Goal: Information Seeking & Learning: Learn about a topic

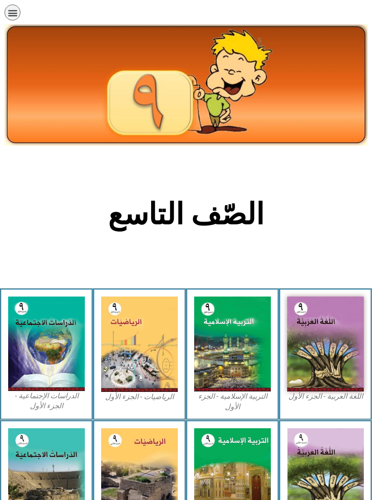
click at [126, 325] on img at bounding box center [139, 344] width 77 height 95
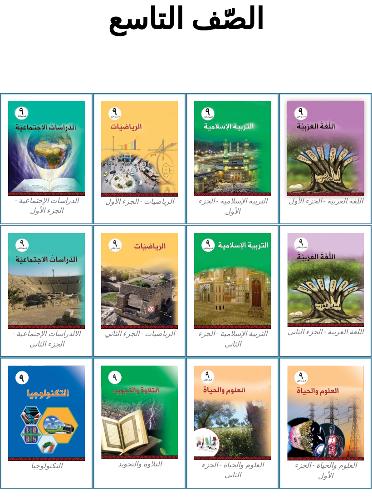
click at [317, 380] on img at bounding box center [325, 413] width 77 height 95
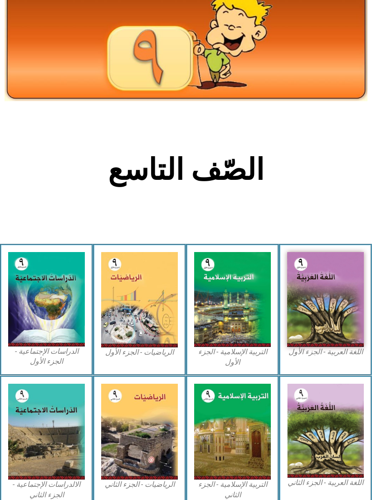
scroll to position [0, 0]
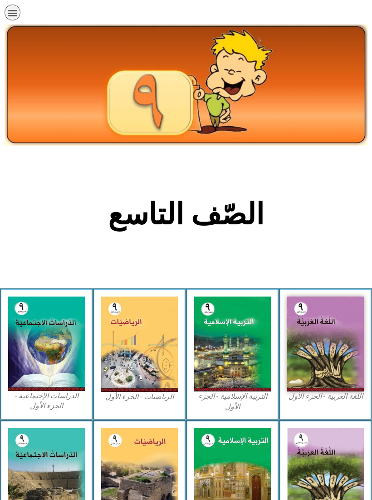
click at [16, 11] on icon "כפתור פתיחת תפריט" at bounding box center [13, 13] width 10 height 10
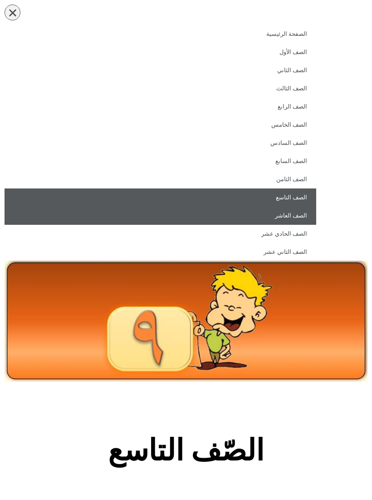
click at [302, 215] on link "الصف العاشر" at bounding box center [161, 216] width 312 height 18
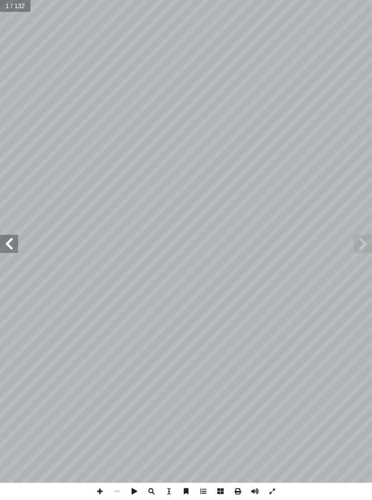
click at [12, 243] on span at bounding box center [9, 244] width 18 height 18
click at [6, 240] on span at bounding box center [9, 244] width 18 height 18
click at [12, 240] on span at bounding box center [9, 244] width 18 height 18
click at [12, 243] on span at bounding box center [9, 244] width 18 height 18
click at [14, 245] on span at bounding box center [9, 244] width 18 height 18
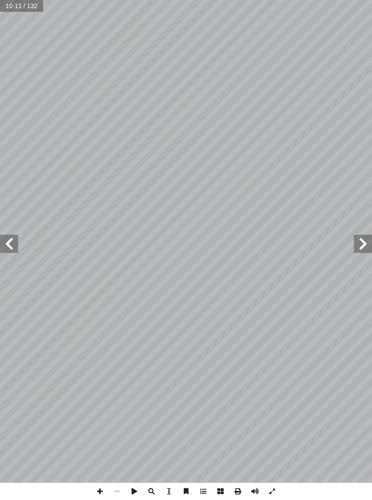
click at [17, 245] on span at bounding box center [9, 244] width 18 height 18
click at [12, 243] on span at bounding box center [9, 244] width 18 height 18
click at [12, 242] on span at bounding box center [9, 244] width 18 height 18
click at [14, 243] on span at bounding box center [9, 244] width 18 height 18
click at [15, 244] on span at bounding box center [9, 244] width 18 height 18
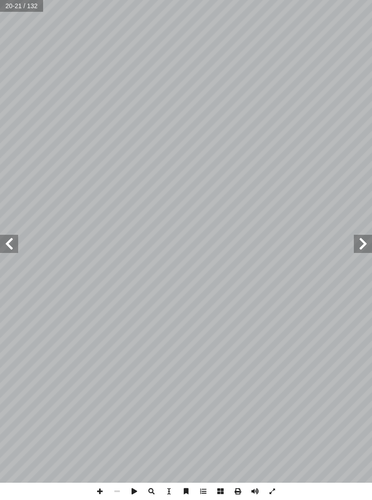
click at [357, 243] on span at bounding box center [363, 244] width 18 height 18
click at [17, 247] on span at bounding box center [9, 244] width 18 height 18
click at [14, 246] on span at bounding box center [9, 244] width 18 height 18
click at [11, 244] on span at bounding box center [9, 244] width 18 height 18
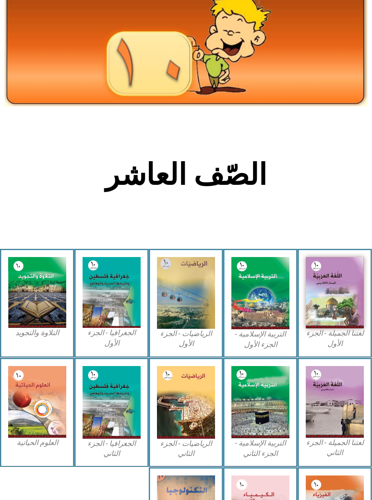
scroll to position [127, 0]
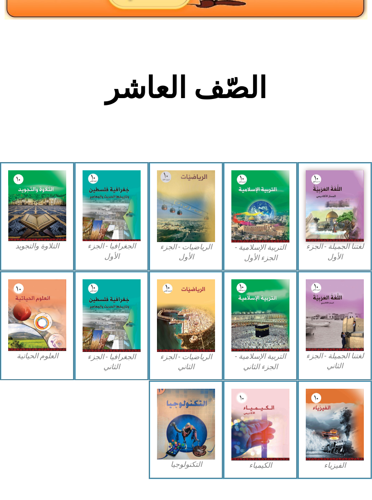
click at [28, 301] on img at bounding box center [37, 315] width 58 height 72
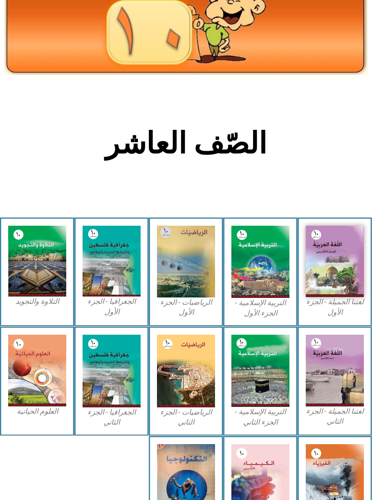
scroll to position [69, 0]
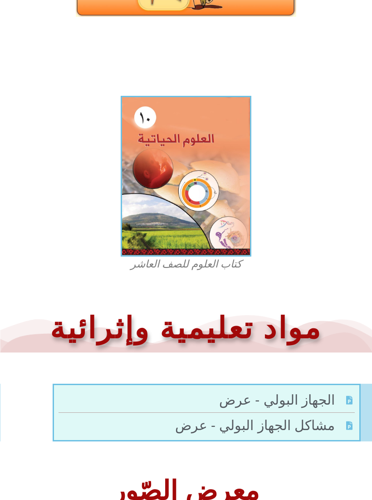
scroll to position [154, 0]
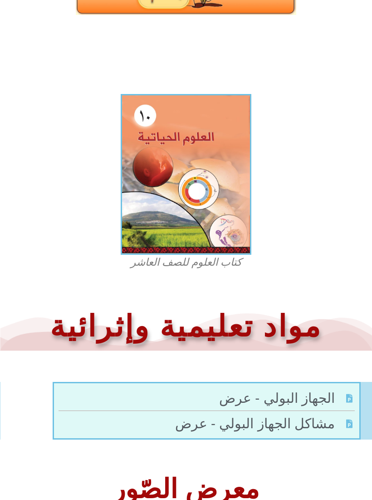
click at [233, 199] on img at bounding box center [186, 174] width 131 height 161
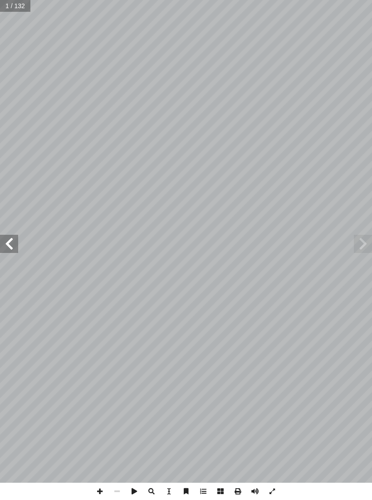
click at [11, 244] on span at bounding box center [9, 244] width 18 height 18
click at [5, 243] on span at bounding box center [9, 244] width 18 height 18
click at [5, 245] on span at bounding box center [9, 244] width 18 height 18
click at [6, 243] on span at bounding box center [9, 244] width 18 height 18
click at [4, 240] on span at bounding box center [9, 244] width 18 height 18
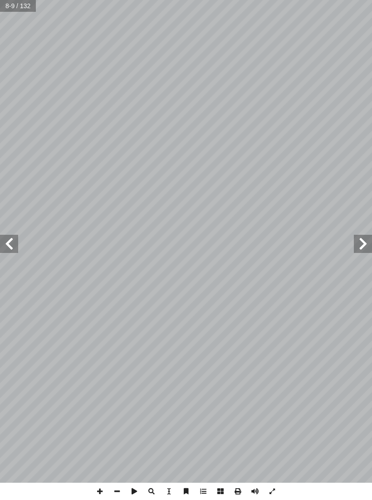
click at [2, 235] on span at bounding box center [9, 244] width 18 height 18
click at [5, 236] on span at bounding box center [9, 244] width 18 height 18
click at [12, 242] on span at bounding box center [9, 244] width 18 height 18
click at [11, 241] on span at bounding box center [9, 244] width 18 height 18
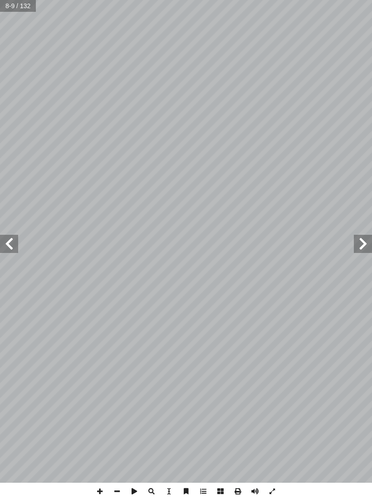
click at [14, 244] on span at bounding box center [9, 244] width 18 height 18
click at [10, 239] on span at bounding box center [9, 244] width 18 height 18
click at [12, 241] on span at bounding box center [9, 244] width 18 height 18
click at [11, 240] on span at bounding box center [9, 244] width 18 height 18
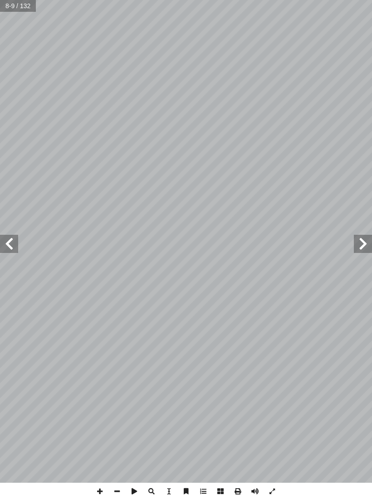
click at [10, 238] on span at bounding box center [9, 244] width 18 height 18
click at [10, 239] on span at bounding box center [9, 244] width 18 height 18
click at [12, 240] on span at bounding box center [9, 244] width 18 height 18
click at [10, 240] on span at bounding box center [9, 244] width 18 height 18
click at [11, 240] on span at bounding box center [9, 244] width 18 height 18
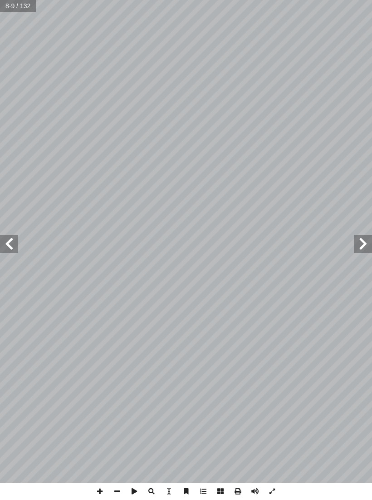
click at [13, 240] on span at bounding box center [9, 244] width 18 height 18
click at [11, 241] on span at bounding box center [9, 244] width 18 height 18
click at [9, 238] on span at bounding box center [9, 244] width 18 height 18
click at [9, 241] on span at bounding box center [9, 244] width 18 height 18
click at [6, 240] on span at bounding box center [9, 244] width 18 height 18
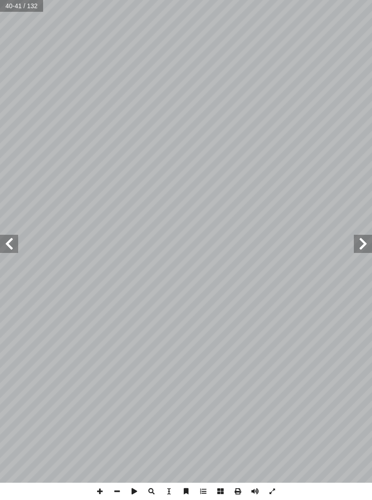
click at [12, 238] on span at bounding box center [9, 244] width 18 height 18
click at [7, 238] on span at bounding box center [9, 244] width 18 height 18
click at [6, 243] on span at bounding box center [9, 244] width 18 height 18
click at [17, 240] on span at bounding box center [9, 244] width 18 height 18
click at [13, 240] on span at bounding box center [9, 244] width 18 height 18
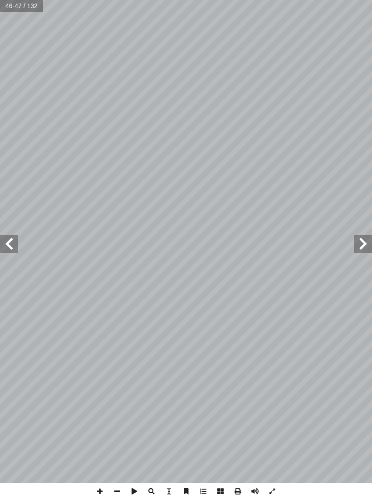
click at [12, 235] on span at bounding box center [9, 244] width 18 height 18
click at [5, 240] on span at bounding box center [9, 244] width 18 height 18
click at [10, 242] on span at bounding box center [9, 244] width 18 height 18
click at [7, 235] on span at bounding box center [9, 244] width 18 height 18
click at [11, 236] on span at bounding box center [9, 244] width 18 height 18
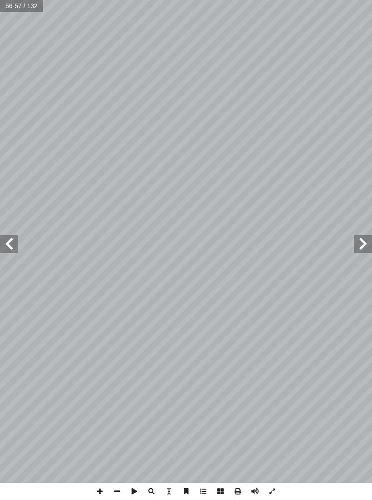
click at [12, 235] on span at bounding box center [9, 244] width 18 height 18
click at [10, 235] on span at bounding box center [9, 244] width 18 height 18
click at [359, 243] on span at bounding box center [363, 244] width 18 height 18
click at [10, 236] on span at bounding box center [9, 244] width 18 height 18
click at [5, 240] on span at bounding box center [9, 244] width 18 height 18
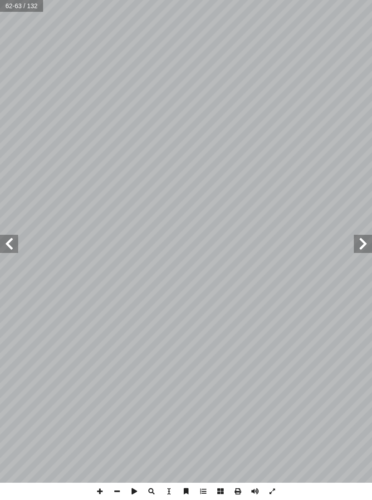
click at [10, 253] on span at bounding box center [9, 244] width 18 height 18
click at [10, 243] on span at bounding box center [9, 244] width 18 height 18
click at [13, 242] on span at bounding box center [9, 244] width 18 height 18
click at [4, 242] on span at bounding box center [9, 244] width 18 height 18
click at [12, 238] on span at bounding box center [9, 244] width 18 height 18
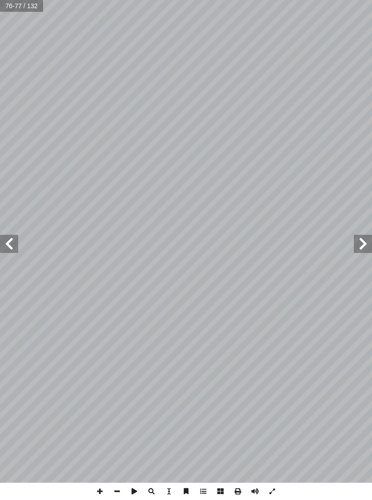
click at [5, 237] on span at bounding box center [9, 244] width 18 height 18
click at [12, 242] on span at bounding box center [9, 244] width 18 height 18
click at [6, 239] on span at bounding box center [9, 244] width 18 height 18
click at [5, 238] on span at bounding box center [9, 244] width 18 height 18
click at [10, 238] on span at bounding box center [9, 244] width 18 height 18
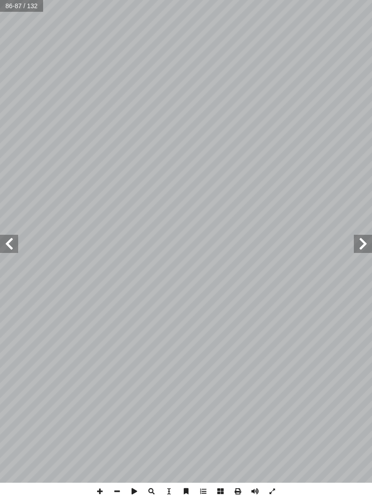
click at [358, 251] on span at bounding box center [363, 244] width 18 height 18
click at [11, 238] on span at bounding box center [9, 244] width 18 height 18
click at [10, 237] on span at bounding box center [9, 244] width 18 height 18
click at [12, 240] on span at bounding box center [9, 244] width 18 height 18
click at [13, 239] on span at bounding box center [9, 244] width 18 height 18
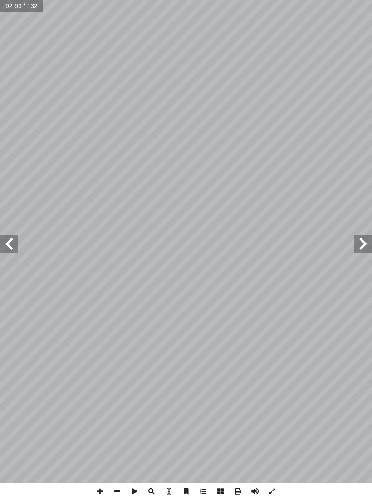
click at [13, 238] on span at bounding box center [9, 244] width 18 height 18
click at [14, 239] on span at bounding box center [9, 244] width 18 height 18
click at [363, 244] on span at bounding box center [363, 244] width 18 height 18
click at [10, 242] on span at bounding box center [9, 244] width 18 height 18
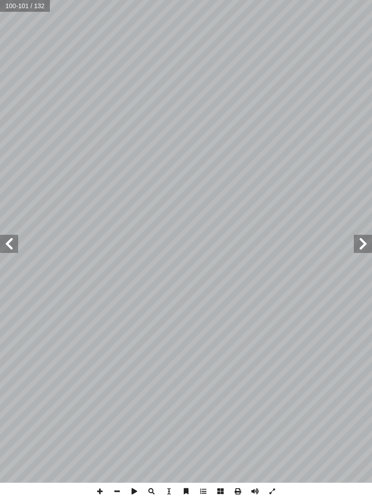
click at [10, 236] on span at bounding box center [9, 244] width 18 height 18
click at [10, 243] on span at bounding box center [9, 244] width 18 height 18
click at [11, 247] on span at bounding box center [9, 244] width 18 height 18
click at [360, 245] on span at bounding box center [363, 244] width 18 height 18
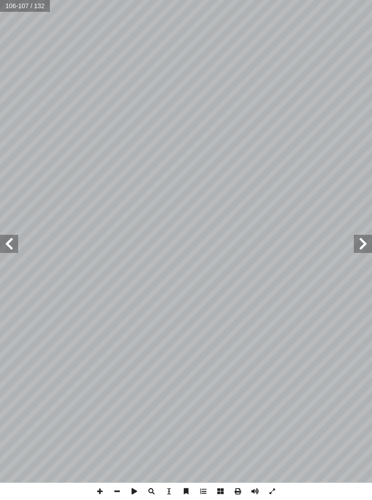
click at [16, 238] on span at bounding box center [9, 244] width 18 height 18
click at [15, 245] on span at bounding box center [9, 244] width 18 height 18
click at [12, 239] on span at bounding box center [9, 244] width 18 height 18
click at [12, 245] on span at bounding box center [9, 244] width 18 height 18
click at [17, 237] on span at bounding box center [9, 244] width 18 height 18
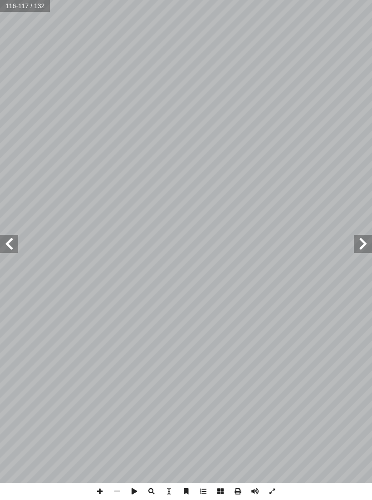
click at [357, 246] on span at bounding box center [363, 244] width 18 height 18
click at [361, 243] on span at bounding box center [363, 244] width 18 height 18
click at [361, 245] on span at bounding box center [363, 244] width 18 height 18
click at [361, 244] on span at bounding box center [363, 244] width 18 height 18
click at [361, 245] on span at bounding box center [363, 244] width 18 height 18
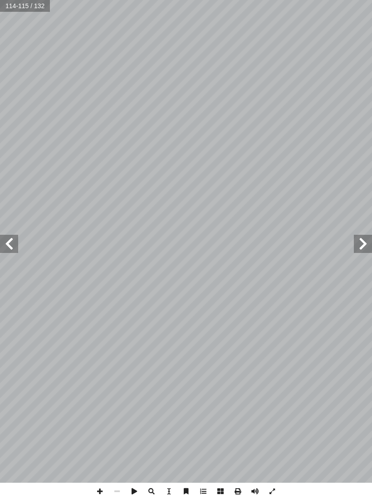
click at [362, 243] on span at bounding box center [363, 244] width 18 height 18
click at [361, 245] on span at bounding box center [363, 244] width 18 height 18
click at [363, 244] on span at bounding box center [363, 244] width 18 height 18
click at [367, 244] on span at bounding box center [363, 244] width 18 height 18
click at [362, 243] on span at bounding box center [363, 244] width 18 height 18
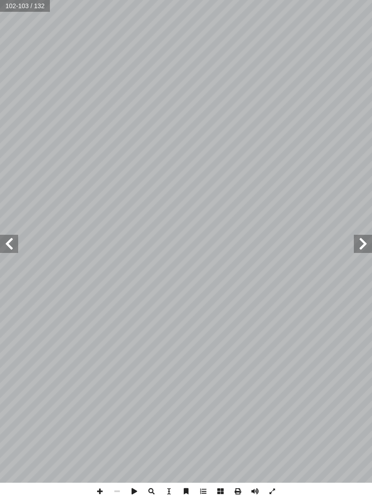
click at [362, 243] on span at bounding box center [363, 244] width 18 height 18
click at [363, 243] on span at bounding box center [363, 244] width 18 height 18
click at [365, 242] on span at bounding box center [363, 244] width 18 height 18
click at [364, 243] on span at bounding box center [363, 244] width 18 height 18
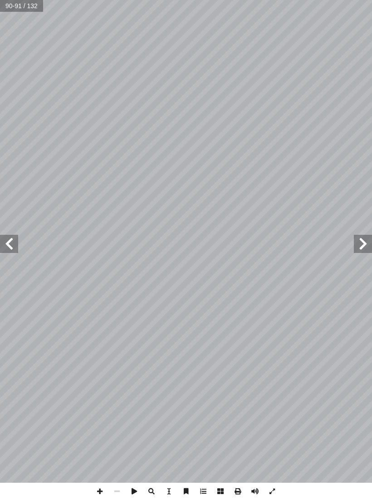
click at [363, 243] on span at bounding box center [363, 244] width 18 height 18
click at [364, 243] on span at bounding box center [363, 244] width 18 height 18
click at [363, 243] on span at bounding box center [363, 244] width 18 height 18
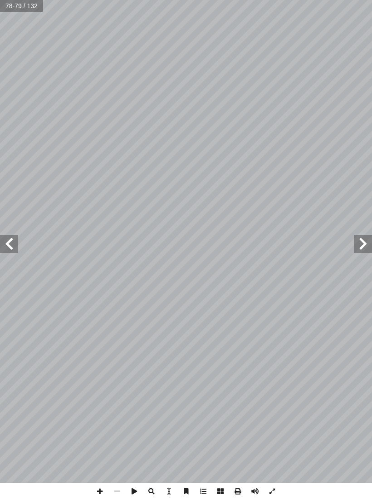
click at [362, 244] on span at bounding box center [363, 244] width 18 height 18
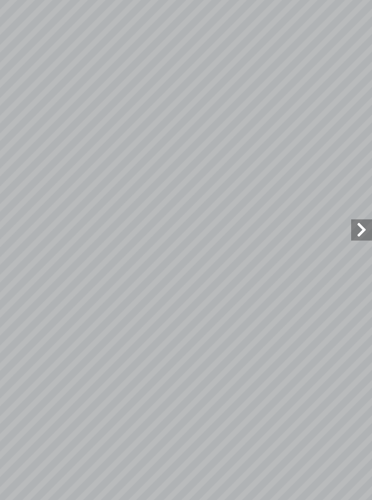
click at [354, 235] on span at bounding box center [363, 244] width 18 height 18
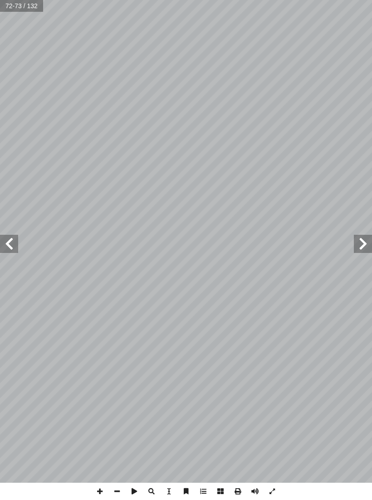
click at [355, 246] on span at bounding box center [363, 244] width 18 height 18
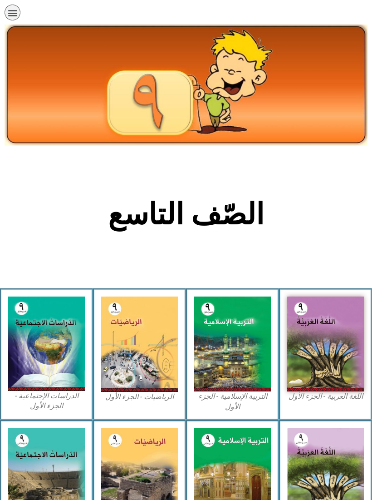
click at [19, 13] on div "תפריט" at bounding box center [13, 13] width 16 height 16
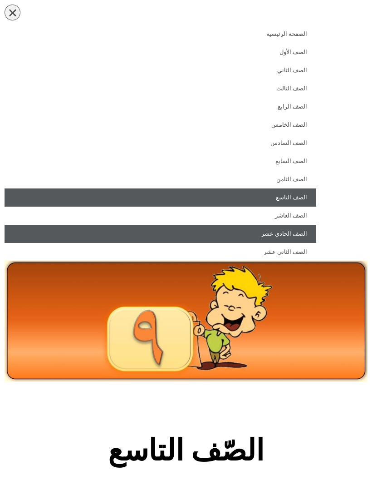
click at [302, 233] on link "الصف الحادي عشر" at bounding box center [161, 234] width 312 height 18
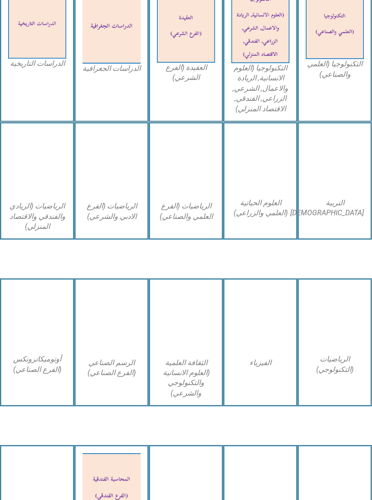
scroll to position [553, 0]
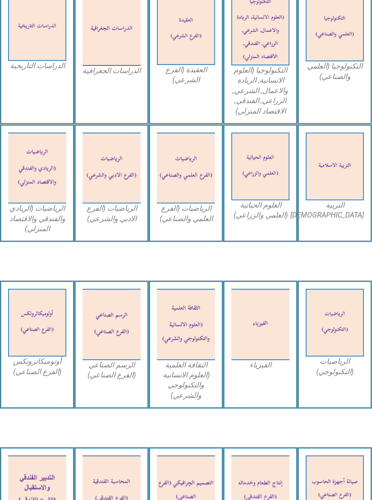
click at [190, 313] on img at bounding box center [186, 324] width 58 height 71
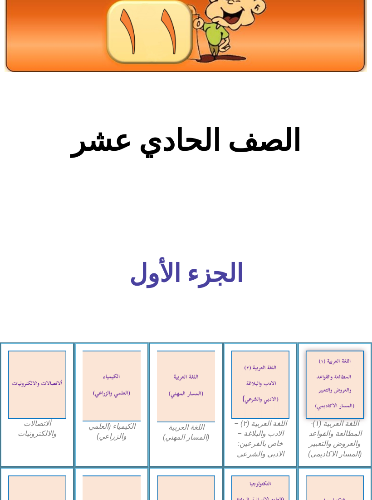
scroll to position [0, 0]
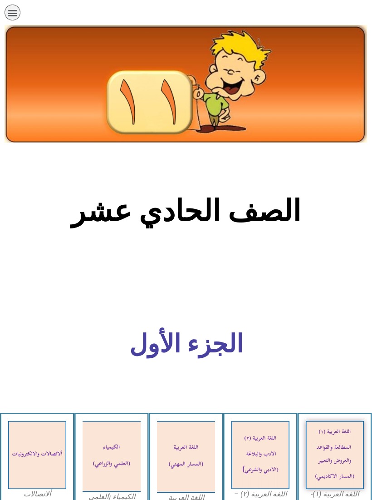
click at [9, 20] on div "תפריט" at bounding box center [13, 13] width 16 height 16
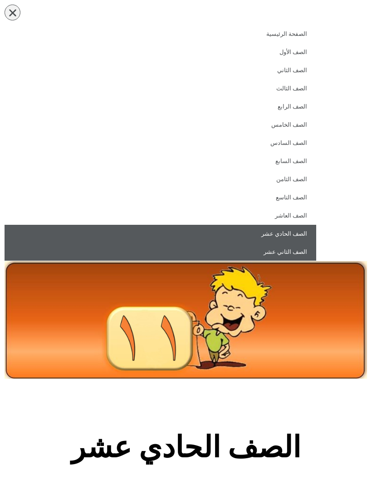
click at [308, 248] on link "الصف الثاني عشر" at bounding box center [161, 252] width 312 height 18
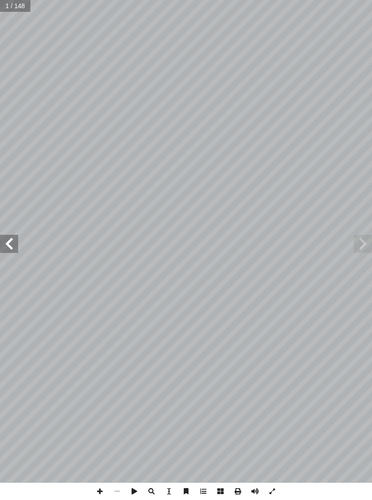
click at [5, 248] on span at bounding box center [9, 244] width 18 height 18
click at [3, 245] on span at bounding box center [9, 244] width 18 height 18
click at [10, 246] on span at bounding box center [9, 244] width 18 height 18
click at [360, 253] on span at bounding box center [363, 244] width 18 height 18
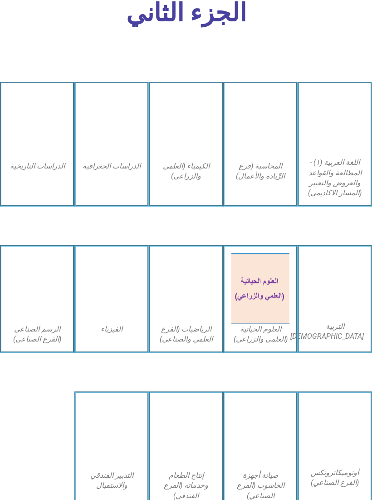
scroll to position [1491, 0]
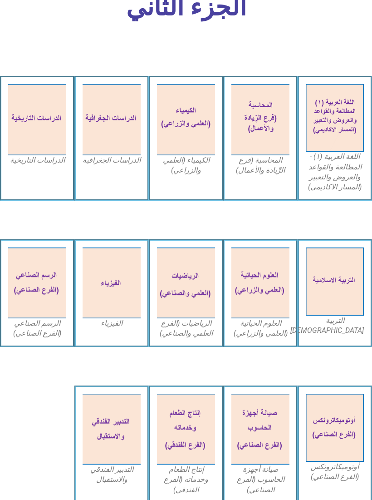
click at [264, 277] on img at bounding box center [261, 283] width 58 height 71
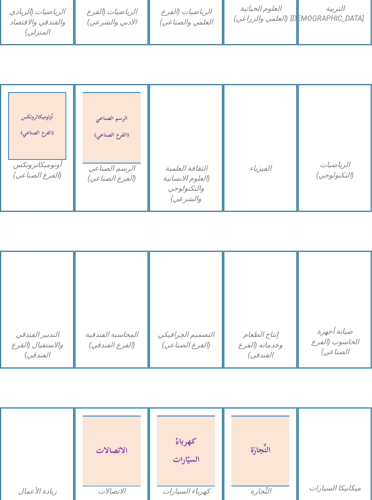
scroll to position [741, 0]
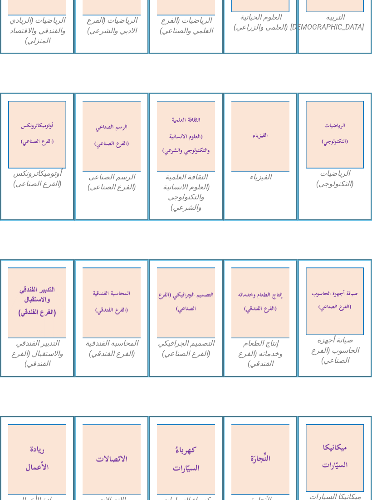
click at [203, 175] on figcaption "الثقافة العلمية (العلوم الانسانية والتكنولوجي والشرعي)" at bounding box center [186, 192] width 58 height 41
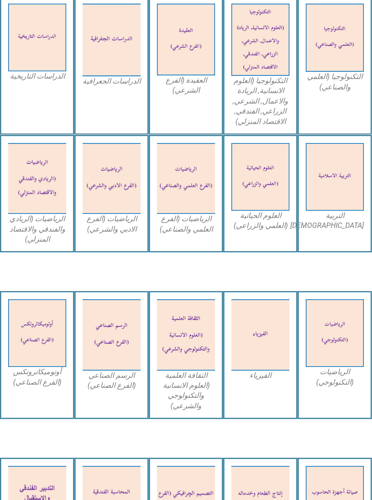
scroll to position [542, 0]
click at [267, 182] on img at bounding box center [261, 177] width 58 height 68
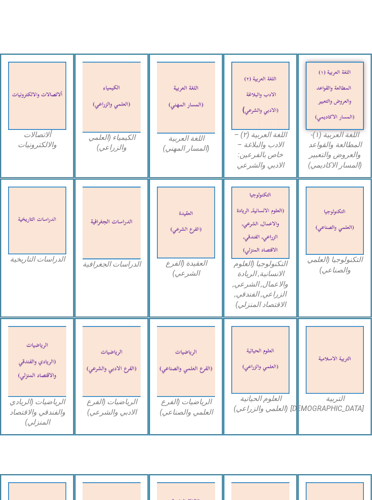
scroll to position [359, 0]
click at [333, 365] on img at bounding box center [335, 360] width 58 height 68
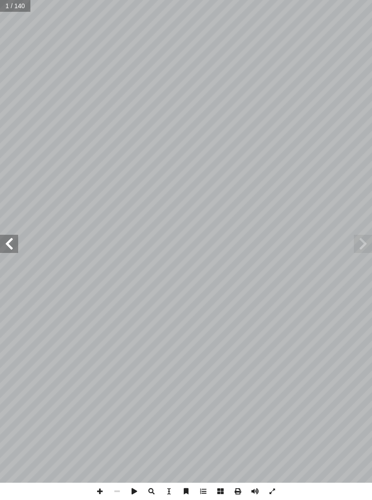
click at [2, 236] on span at bounding box center [9, 244] width 18 height 18
click at [5, 244] on span at bounding box center [9, 244] width 18 height 18
click at [13, 243] on span at bounding box center [9, 244] width 18 height 18
click at [359, 238] on span at bounding box center [363, 244] width 18 height 18
click at [359, 241] on span at bounding box center [363, 244] width 18 height 18
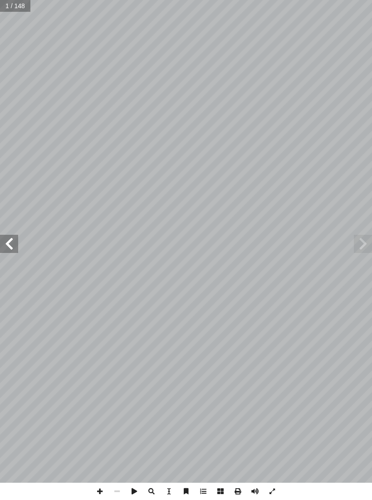
click at [8, 236] on span at bounding box center [9, 244] width 18 height 18
click at [10, 241] on span at bounding box center [9, 244] width 18 height 18
click at [10, 242] on span at bounding box center [9, 244] width 18 height 18
click at [6, 242] on span at bounding box center [9, 244] width 18 height 18
click at [10, 246] on span at bounding box center [9, 244] width 18 height 18
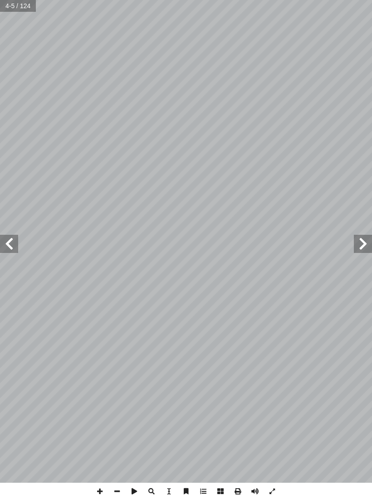
click at [2, 249] on span at bounding box center [9, 244] width 18 height 18
click at [357, 242] on span at bounding box center [363, 244] width 18 height 18
click at [4, 241] on span at bounding box center [9, 244] width 18 height 18
click at [3, 240] on span at bounding box center [9, 244] width 18 height 18
click at [9, 235] on span at bounding box center [9, 244] width 18 height 18
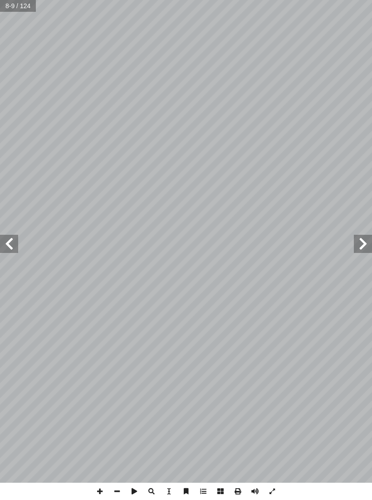
click at [11, 241] on span at bounding box center [9, 244] width 18 height 18
click at [4, 245] on span at bounding box center [9, 244] width 18 height 18
click at [17, 239] on span at bounding box center [9, 244] width 18 height 18
click at [14, 241] on span at bounding box center [9, 244] width 18 height 18
click at [11, 238] on span at bounding box center [9, 244] width 18 height 18
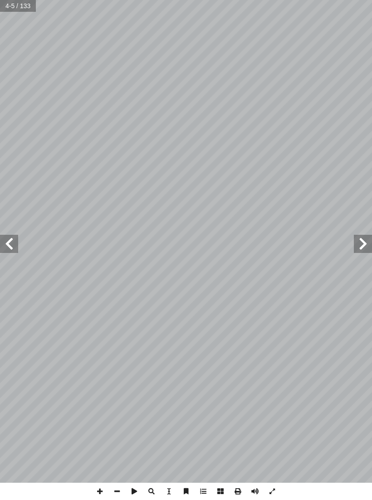
click at [10, 240] on span at bounding box center [9, 244] width 18 height 18
click at [6, 241] on span at bounding box center [9, 244] width 18 height 18
click at [8, 239] on span at bounding box center [9, 244] width 18 height 18
click at [10, 239] on span at bounding box center [9, 244] width 18 height 18
click at [5, 239] on span at bounding box center [9, 244] width 18 height 18
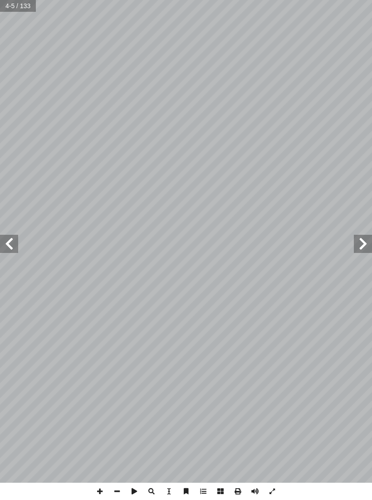
click at [5, 239] on span at bounding box center [9, 244] width 18 height 18
click at [1, 241] on span at bounding box center [9, 244] width 18 height 18
click at [4, 243] on span at bounding box center [9, 244] width 18 height 18
click at [10, 243] on span at bounding box center [9, 244] width 18 height 18
click at [10, 241] on span at bounding box center [9, 244] width 18 height 18
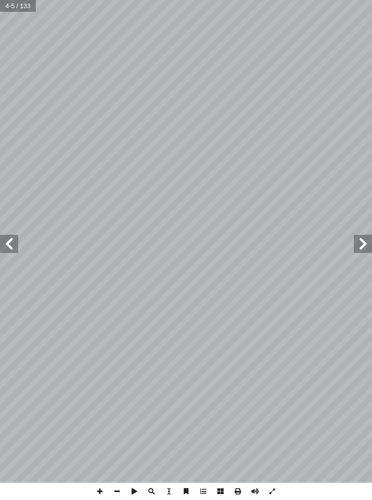
click at [15, 239] on span at bounding box center [9, 244] width 18 height 18
click at [11, 247] on span at bounding box center [9, 244] width 18 height 18
click at [13, 250] on span at bounding box center [9, 244] width 18 height 18
click at [14, 246] on span at bounding box center [9, 244] width 18 height 18
click at [12, 247] on span at bounding box center [9, 244] width 18 height 18
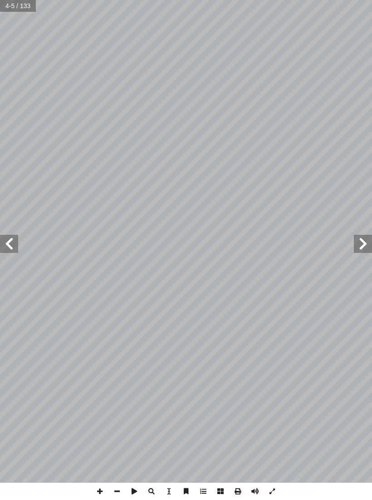
click at [15, 244] on span at bounding box center [9, 244] width 18 height 18
click at [15, 245] on span at bounding box center [9, 244] width 18 height 18
click at [11, 242] on span at bounding box center [9, 244] width 18 height 18
click at [10, 241] on span at bounding box center [9, 244] width 18 height 18
click at [5, 243] on span at bounding box center [9, 244] width 18 height 18
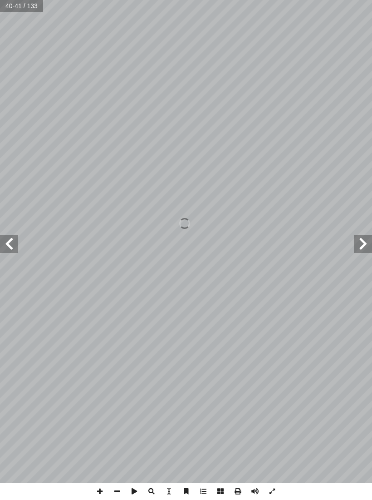
click at [9, 244] on span at bounding box center [9, 244] width 18 height 18
click at [12, 244] on span at bounding box center [9, 244] width 18 height 18
click at [13, 245] on span at bounding box center [9, 244] width 18 height 18
click at [13, 246] on span at bounding box center [9, 244] width 18 height 18
click at [14, 245] on span at bounding box center [9, 244] width 18 height 18
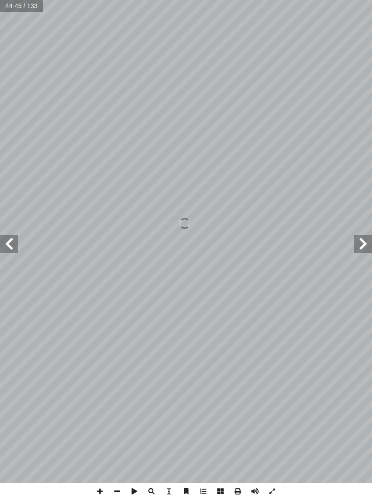
click at [13, 244] on span at bounding box center [9, 244] width 18 height 18
click at [11, 245] on span at bounding box center [9, 244] width 18 height 18
click at [14, 250] on span at bounding box center [9, 244] width 18 height 18
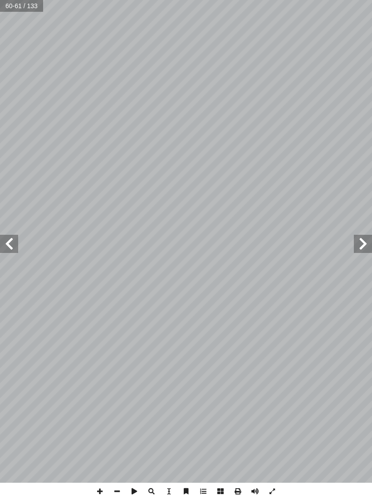
click at [16, 242] on span at bounding box center [9, 244] width 18 height 18
click at [15, 243] on span at bounding box center [9, 244] width 18 height 18
click at [16, 243] on span at bounding box center [9, 244] width 18 height 18
click at [14, 243] on span at bounding box center [9, 244] width 18 height 18
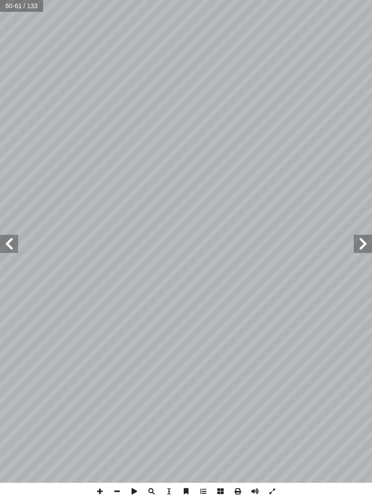
click at [14, 243] on span at bounding box center [9, 244] width 18 height 18
click at [14, 242] on span at bounding box center [9, 244] width 18 height 18
click at [14, 241] on span at bounding box center [9, 244] width 18 height 18
click at [13, 241] on span at bounding box center [9, 244] width 18 height 18
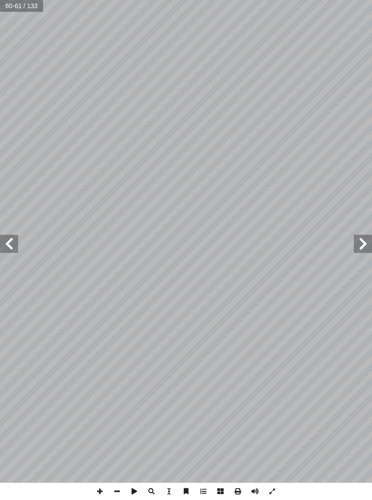
click at [13, 241] on span at bounding box center [9, 244] width 18 height 18
click at [10, 245] on span at bounding box center [9, 244] width 18 height 18
click at [10, 244] on span at bounding box center [9, 244] width 18 height 18
click at [10, 243] on span at bounding box center [9, 244] width 18 height 18
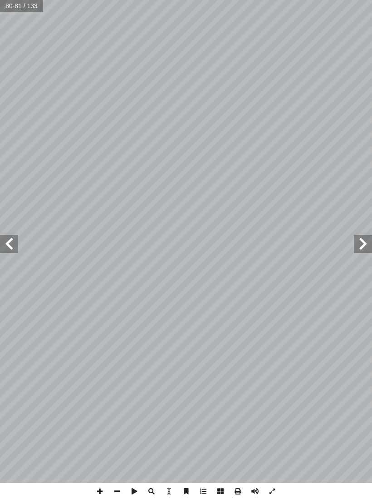
click at [10, 245] on span at bounding box center [9, 244] width 18 height 18
click at [10, 242] on span at bounding box center [9, 244] width 18 height 18
click at [10, 243] on span at bounding box center [9, 244] width 18 height 18
click at [10, 242] on span at bounding box center [9, 244] width 18 height 18
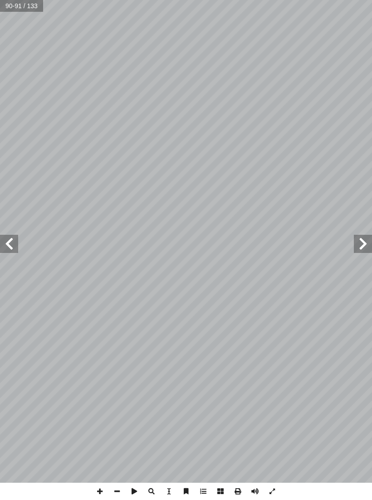
click at [8, 240] on span at bounding box center [9, 244] width 18 height 18
click at [10, 239] on span at bounding box center [9, 244] width 18 height 18
click at [367, 244] on span at bounding box center [363, 244] width 18 height 18
click at [12, 247] on span at bounding box center [9, 244] width 18 height 18
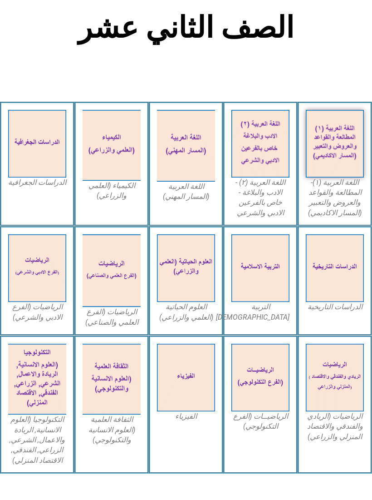
scroll to position [185, 0]
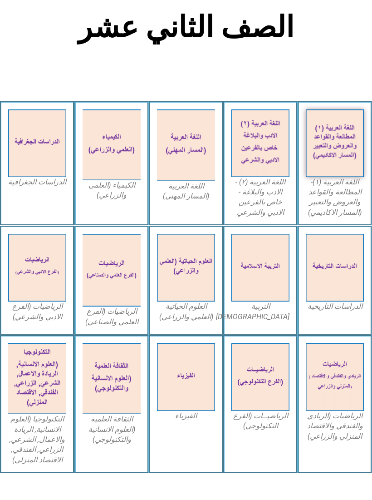
click at [196, 307] on figcaption "العلوم الحياتية (العلمي والزراعي)" at bounding box center [186, 312] width 58 height 20
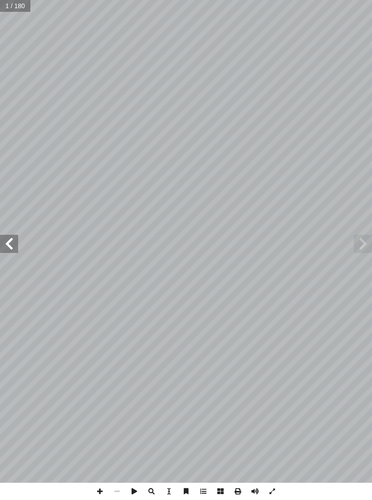
click at [12, 246] on span at bounding box center [9, 244] width 18 height 18
click at [11, 239] on span at bounding box center [9, 244] width 18 height 18
click at [2, 249] on span at bounding box center [9, 244] width 18 height 18
click at [7, 241] on span at bounding box center [9, 244] width 18 height 18
click at [11, 241] on span at bounding box center [9, 244] width 18 height 18
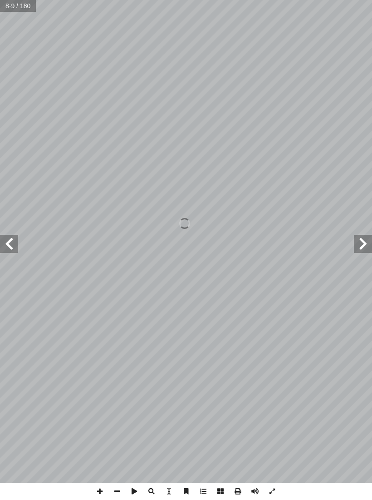
click at [5, 244] on span at bounding box center [9, 244] width 18 height 18
click at [6, 242] on span at bounding box center [9, 244] width 18 height 18
click at [10, 242] on span at bounding box center [9, 244] width 18 height 18
click at [10, 243] on span at bounding box center [9, 244] width 18 height 18
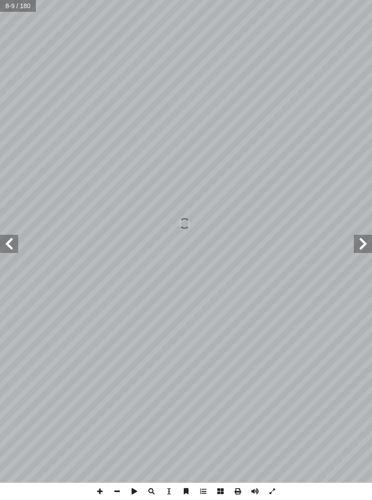
click at [11, 243] on span at bounding box center [9, 244] width 18 height 18
click at [11, 242] on span at bounding box center [9, 244] width 18 height 18
click at [12, 242] on span at bounding box center [9, 244] width 18 height 18
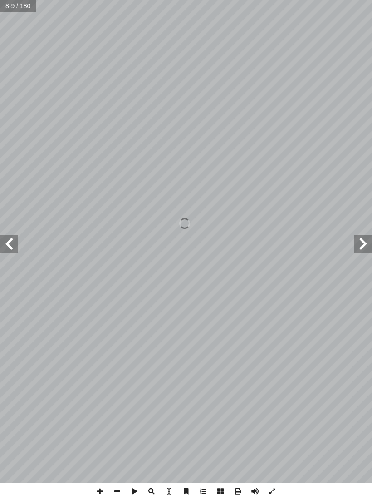
click at [11, 243] on span at bounding box center [9, 244] width 18 height 18
click at [10, 243] on span at bounding box center [9, 244] width 18 height 18
click at [10, 242] on span at bounding box center [9, 244] width 18 height 18
click at [11, 241] on span at bounding box center [9, 244] width 18 height 18
click at [11, 247] on span at bounding box center [9, 244] width 18 height 18
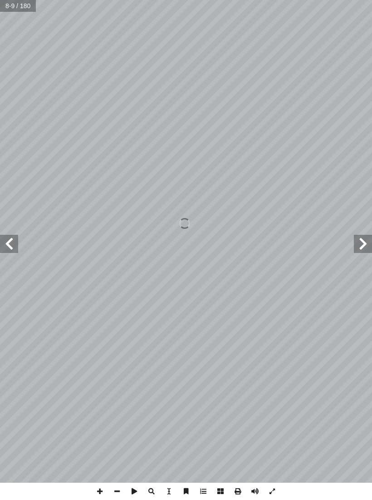
click at [12, 243] on span at bounding box center [9, 244] width 18 height 18
click at [10, 243] on span at bounding box center [9, 244] width 18 height 18
click at [11, 247] on span at bounding box center [9, 244] width 18 height 18
click at [11, 246] on span at bounding box center [9, 244] width 18 height 18
click at [12, 250] on span at bounding box center [9, 244] width 18 height 18
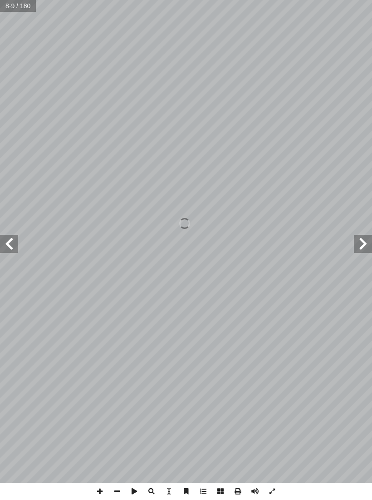
click at [12, 245] on span at bounding box center [9, 244] width 18 height 18
click at [8, 247] on span at bounding box center [9, 244] width 18 height 18
click at [11, 247] on span at bounding box center [9, 244] width 18 height 18
click at [10, 243] on span at bounding box center [9, 244] width 18 height 18
click at [12, 248] on span at bounding box center [9, 244] width 18 height 18
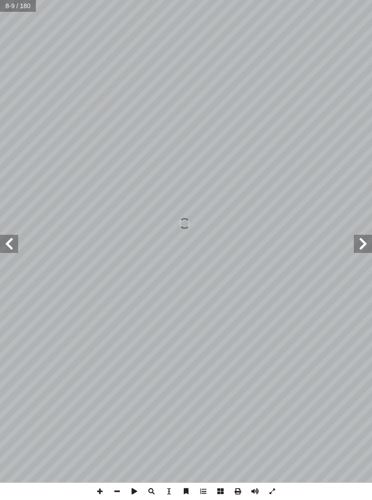
click at [5, 246] on span at bounding box center [9, 244] width 18 height 18
click at [12, 251] on span at bounding box center [9, 244] width 18 height 18
click at [5, 246] on span at bounding box center [9, 244] width 18 height 18
click at [7, 247] on span at bounding box center [9, 244] width 18 height 18
click at [5, 246] on span at bounding box center [9, 244] width 18 height 18
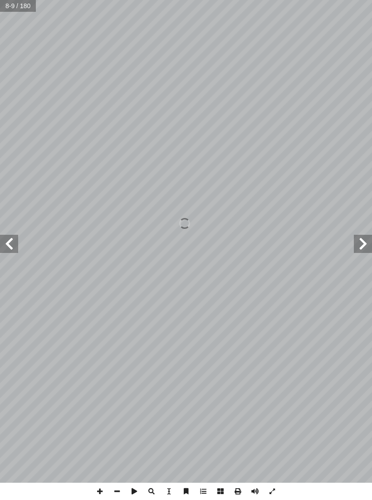
click at [7, 244] on span at bounding box center [9, 244] width 18 height 18
click at [9, 243] on span at bounding box center [9, 244] width 18 height 18
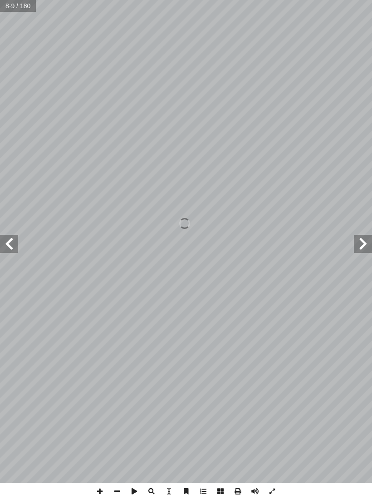
click at [5, 244] on span at bounding box center [9, 244] width 18 height 18
click at [6, 243] on span at bounding box center [9, 244] width 18 height 18
click at [6, 244] on span at bounding box center [9, 244] width 18 height 18
click at [6, 243] on span at bounding box center [9, 244] width 18 height 18
click at [5, 241] on span at bounding box center [9, 244] width 18 height 18
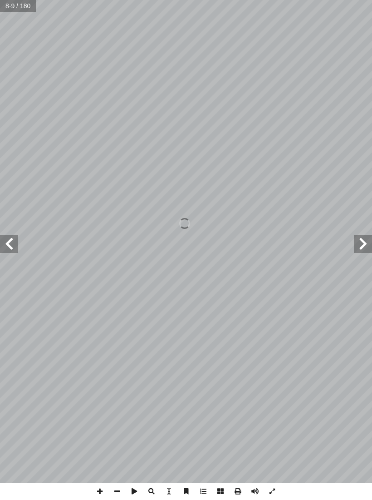
click at [5, 240] on span at bounding box center [9, 244] width 18 height 18
click at [5, 238] on span at bounding box center [9, 244] width 18 height 18
click at [4, 238] on span at bounding box center [9, 244] width 18 height 18
click at [359, 245] on span at bounding box center [363, 244] width 18 height 18
click at [359, 249] on span at bounding box center [363, 244] width 18 height 18
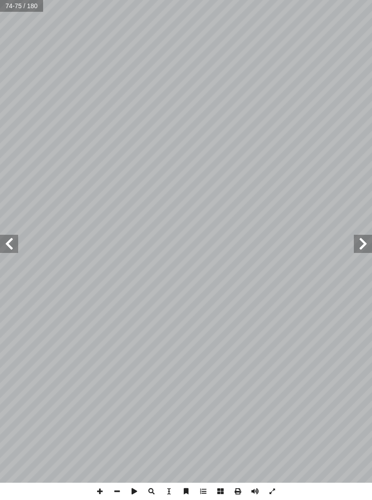
click at [359, 251] on span at bounding box center [363, 244] width 18 height 18
click at [360, 253] on span at bounding box center [363, 244] width 18 height 18
click at [361, 252] on span at bounding box center [363, 244] width 18 height 18
click at [4, 238] on span at bounding box center [9, 244] width 18 height 18
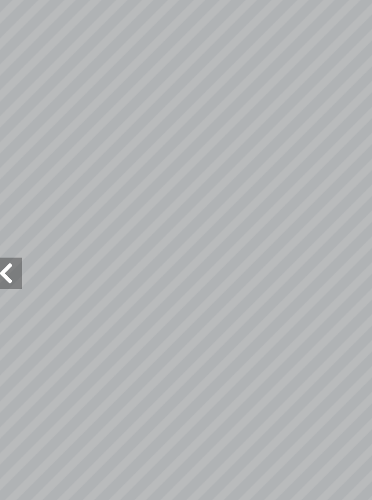
click at [4, 235] on span at bounding box center [9, 244] width 18 height 18
